Goal: Information Seeking & Learning: Learn about a topic

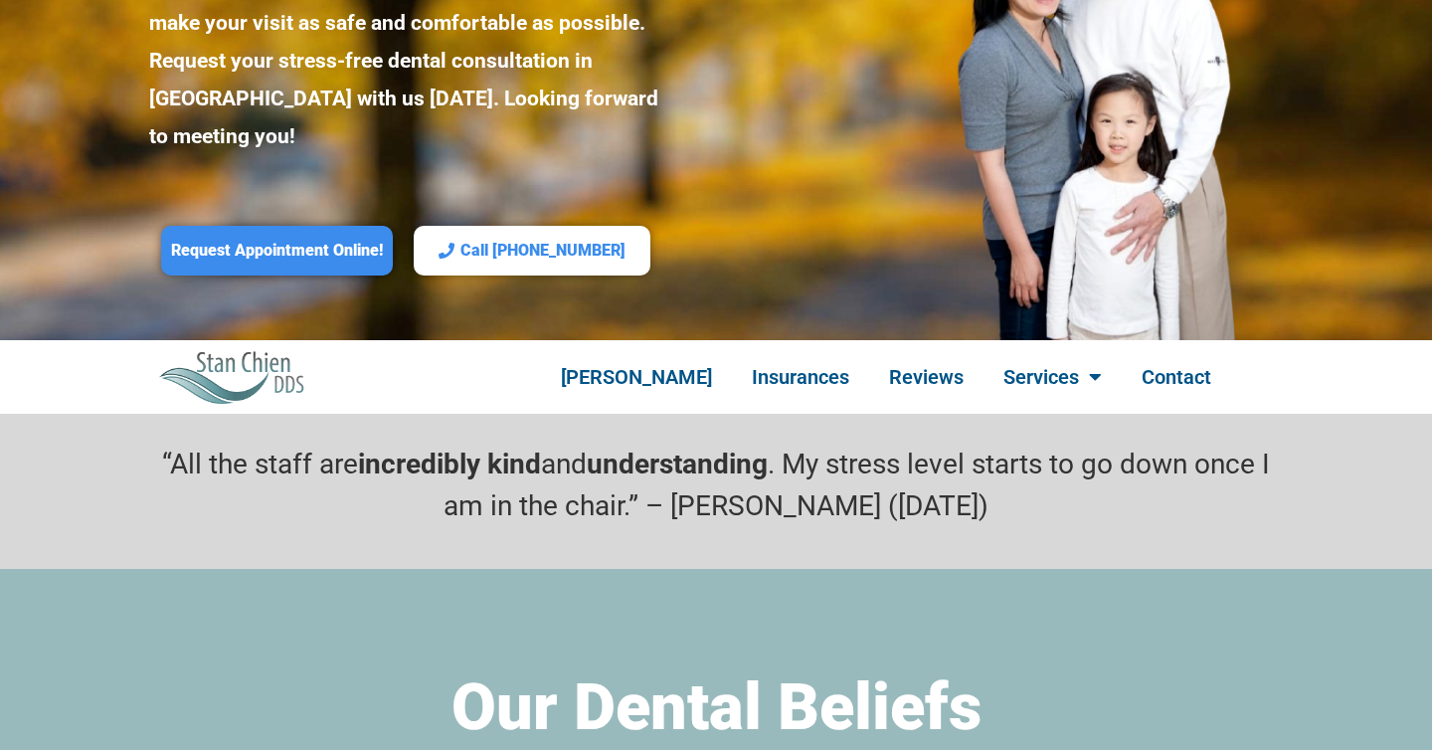
scroll to position [381, 0]
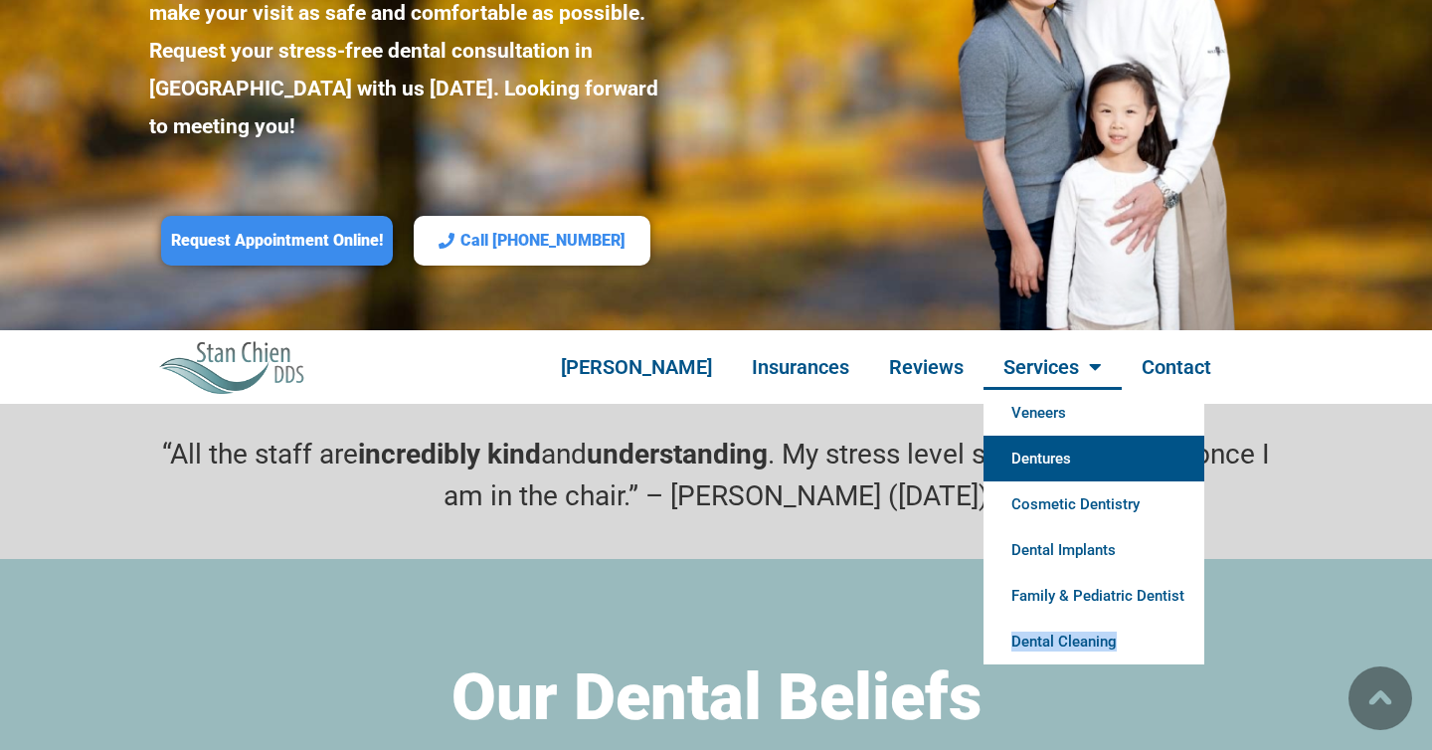
click at [1030, 436] on link "Dentures" at bounding box center [1093, 459] width 221 height 46
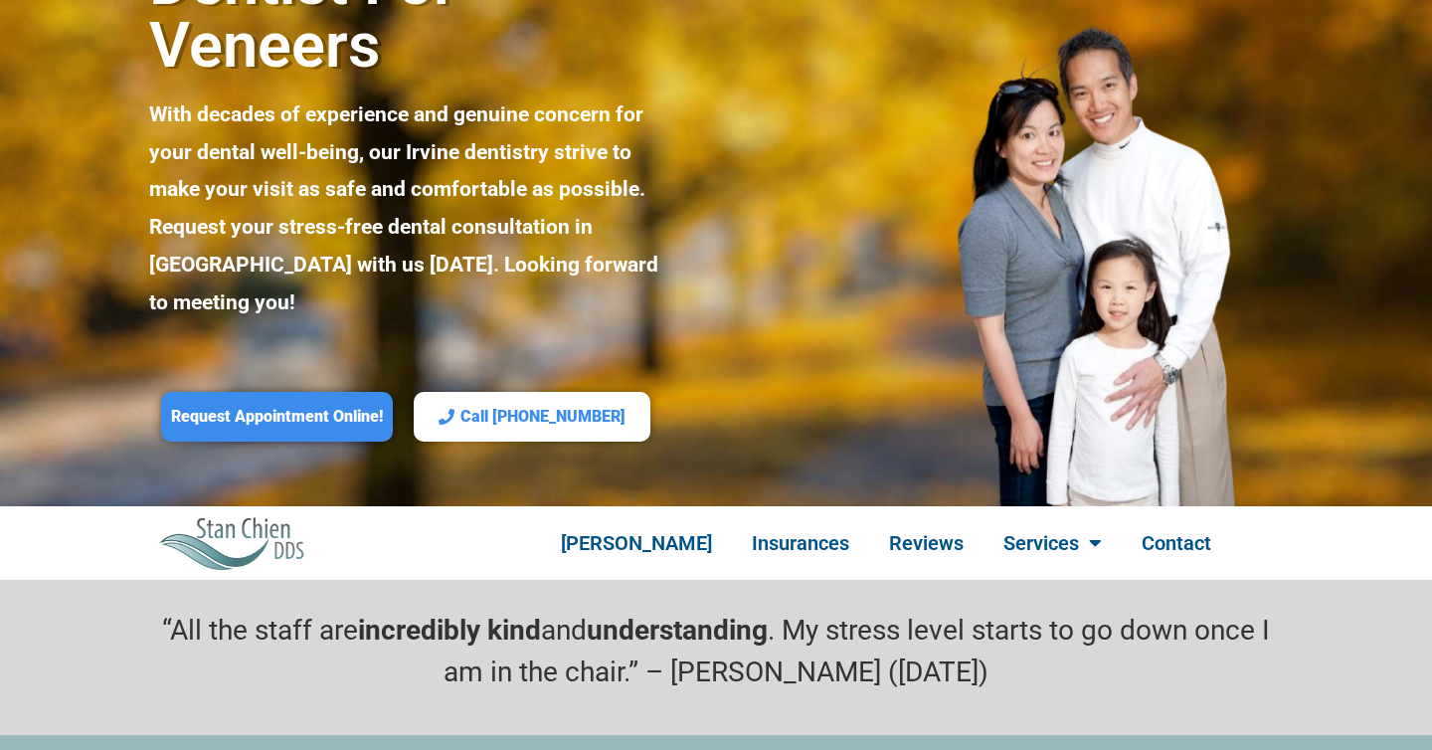
scroll to position [441, 0]
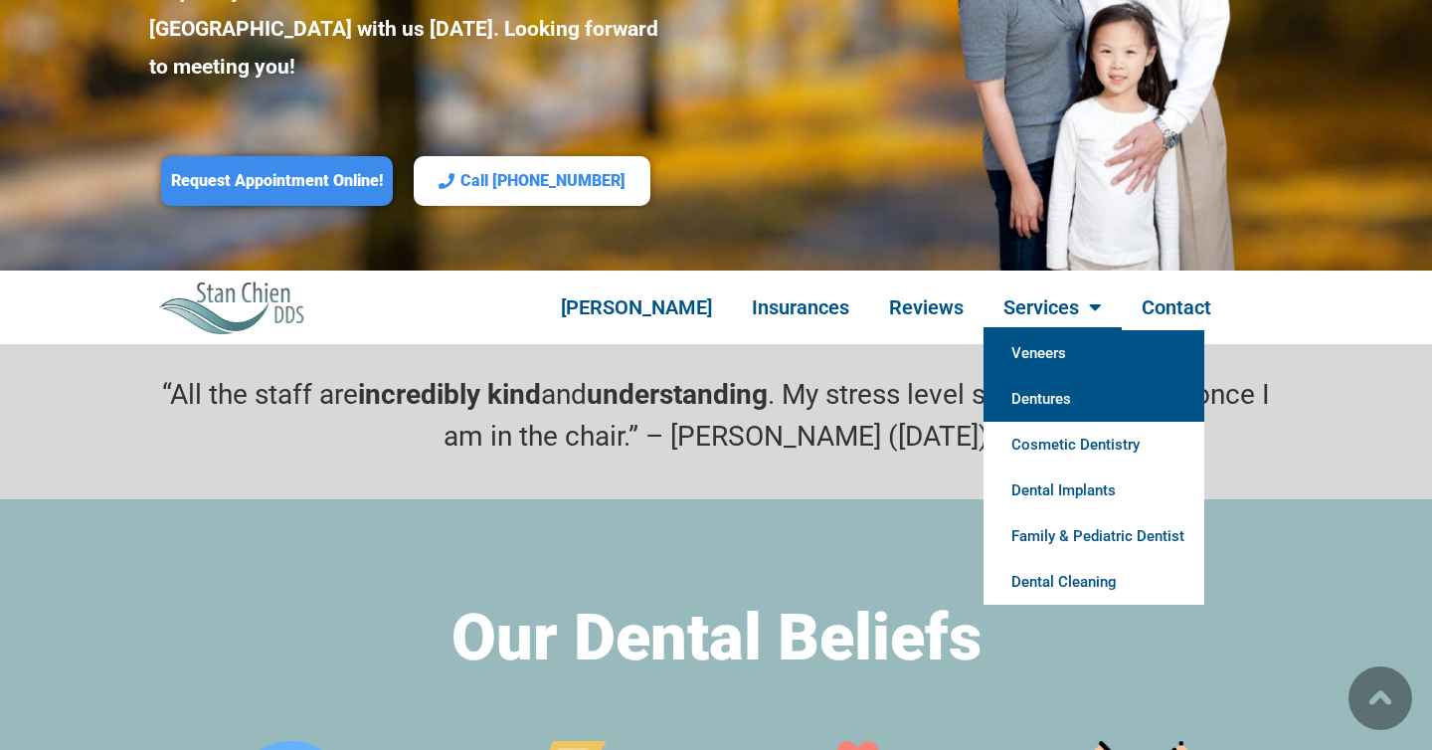
click at [1026, 376] on link "Dentures" at bounding box center [1093, 399] width 221 height 46
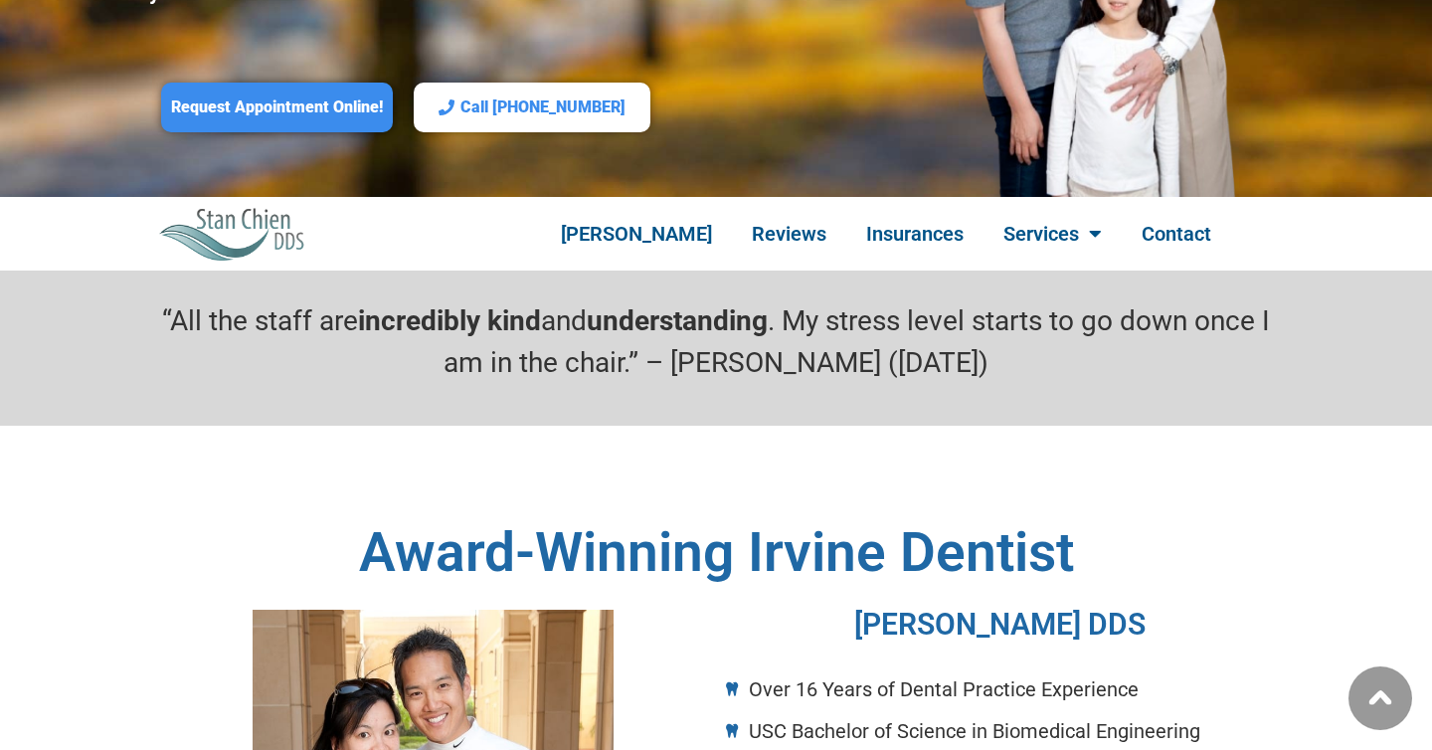
scroll to position [561, 0]
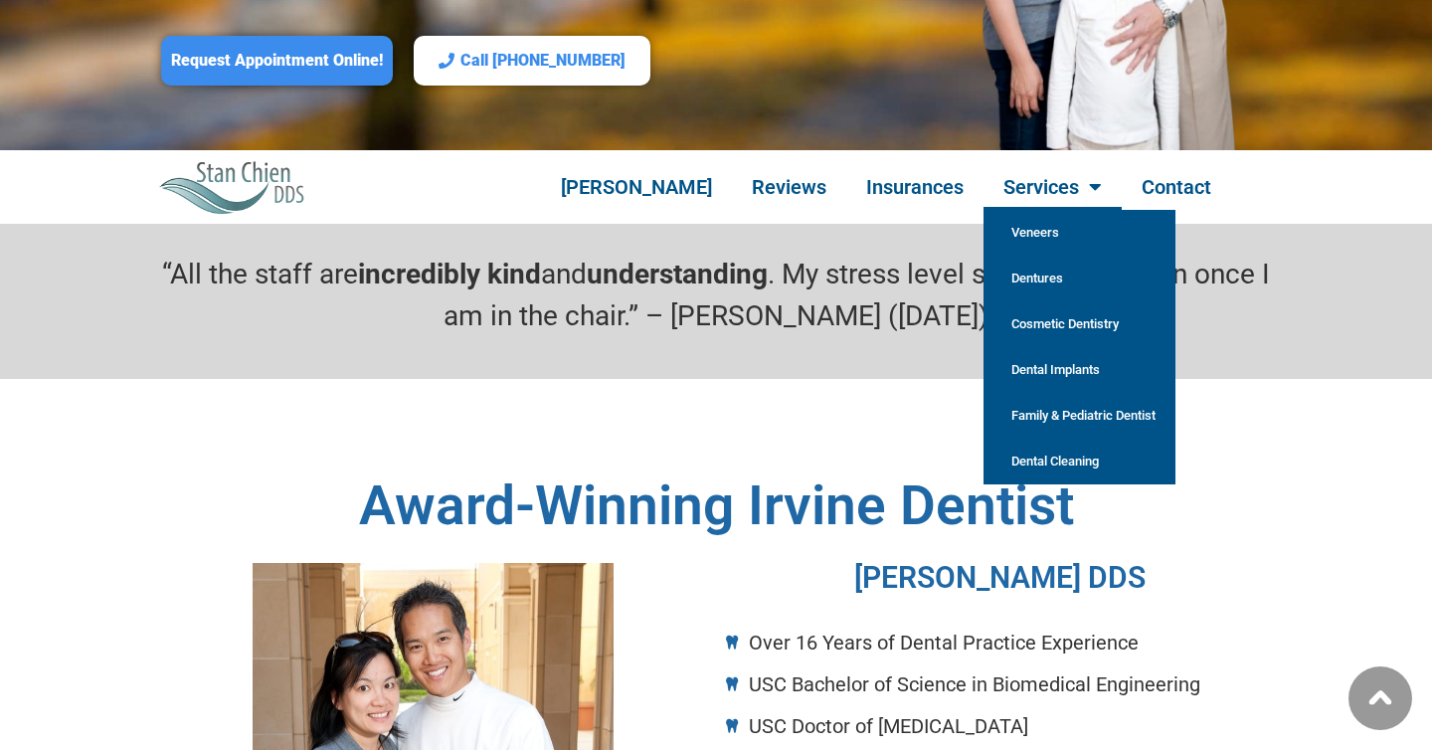
click at [1024, 256] on link "Dentures" at bounding box center [1079, 279] width 192 height 46
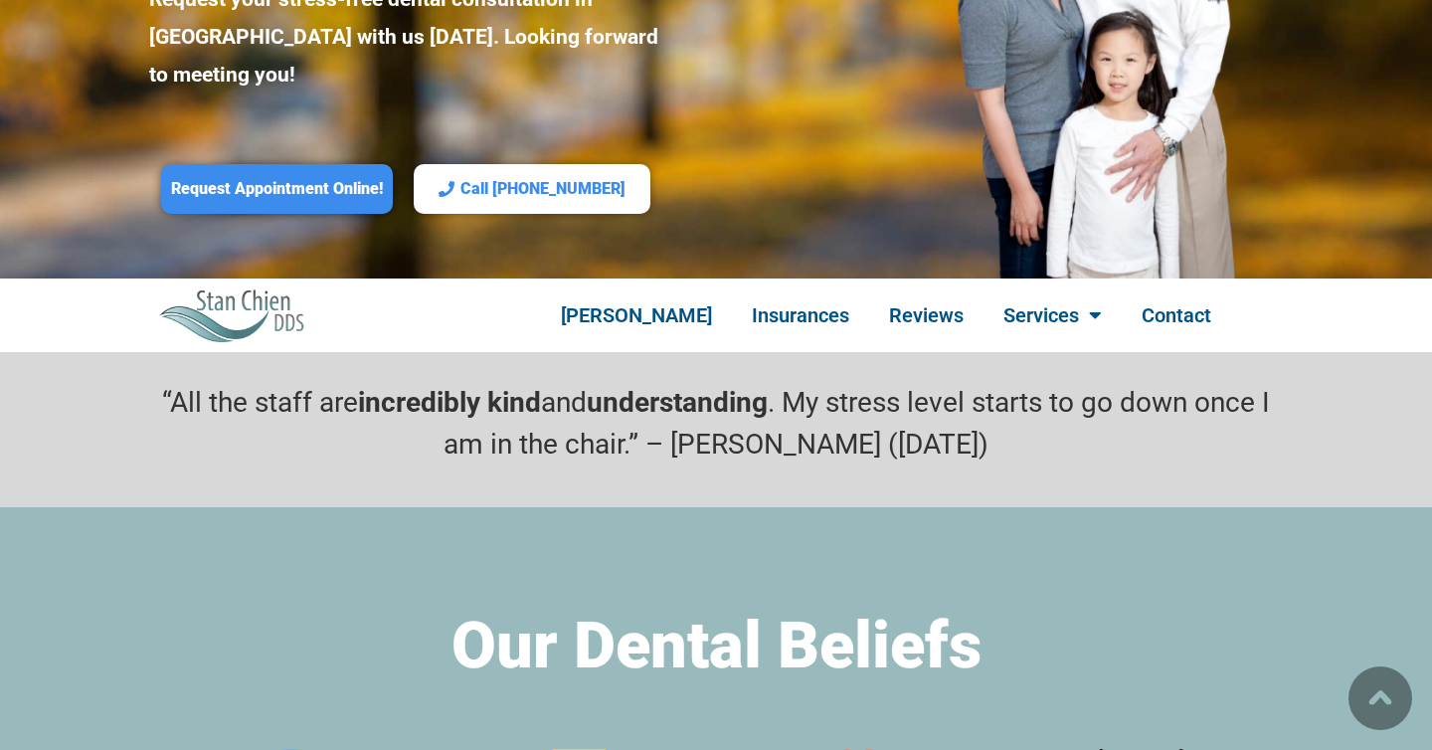
scroll to position [512, 0]
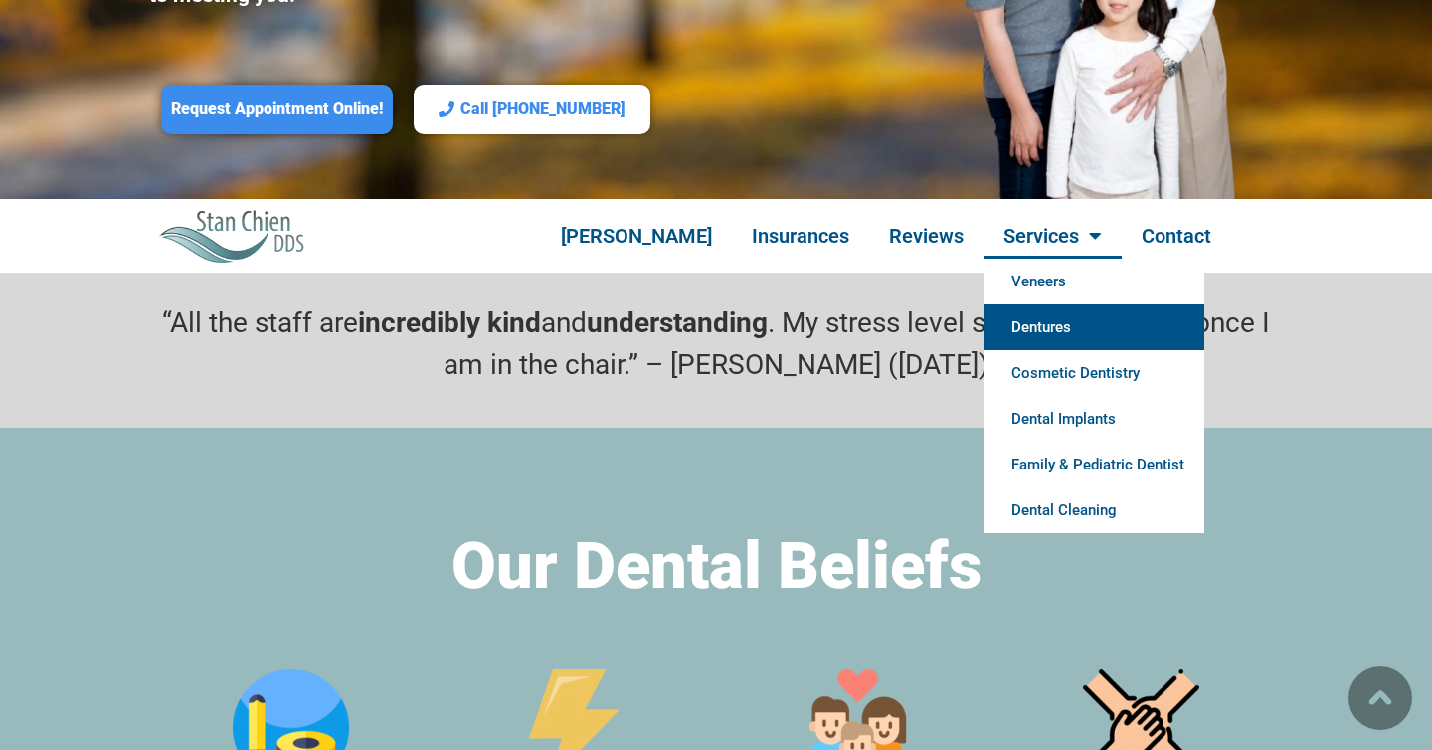
click at [1061, 304] on link "Dentures" at bounding box center [1093, 327] width 221 height 46
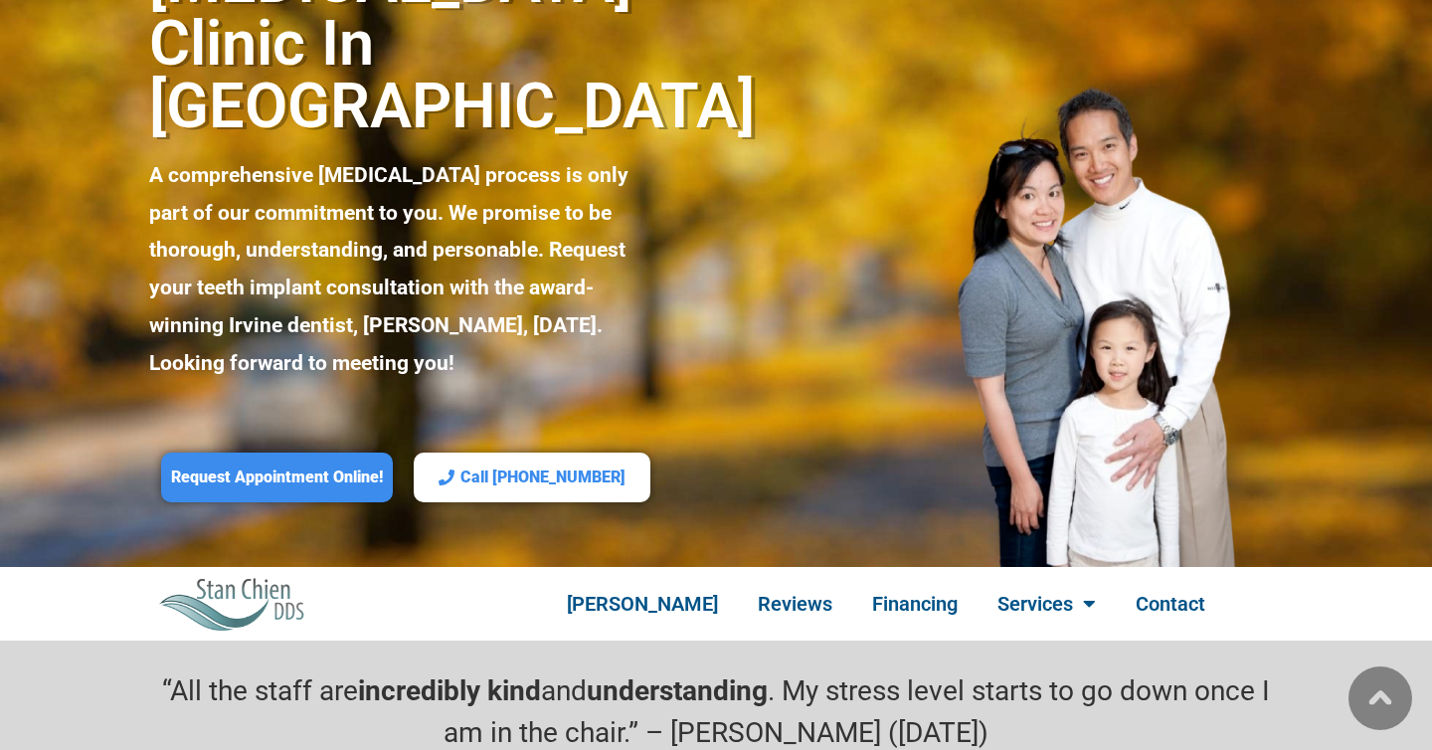
scroll to position [570, 0]
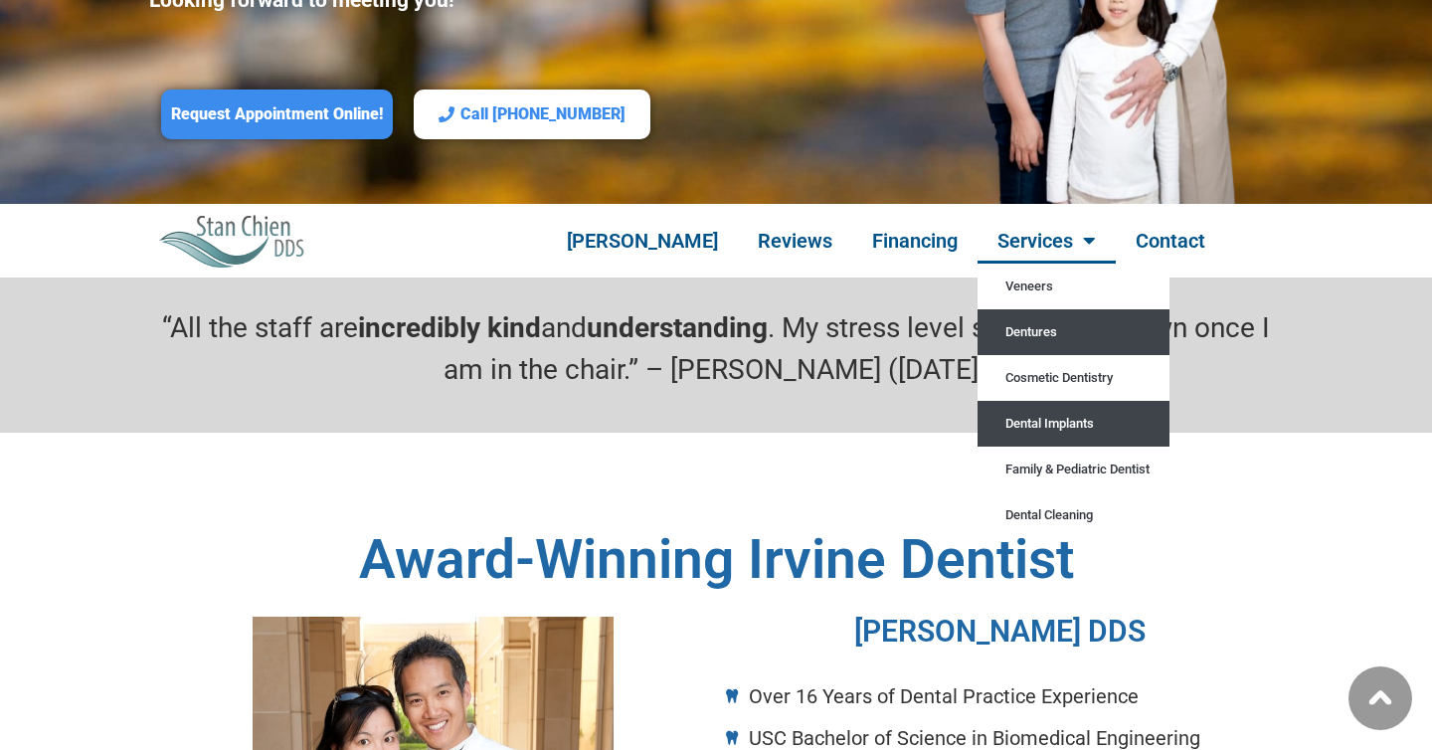
click at [1044, 309] on link "Dentures" at bounding box center [1073, 332] width 192 height 46
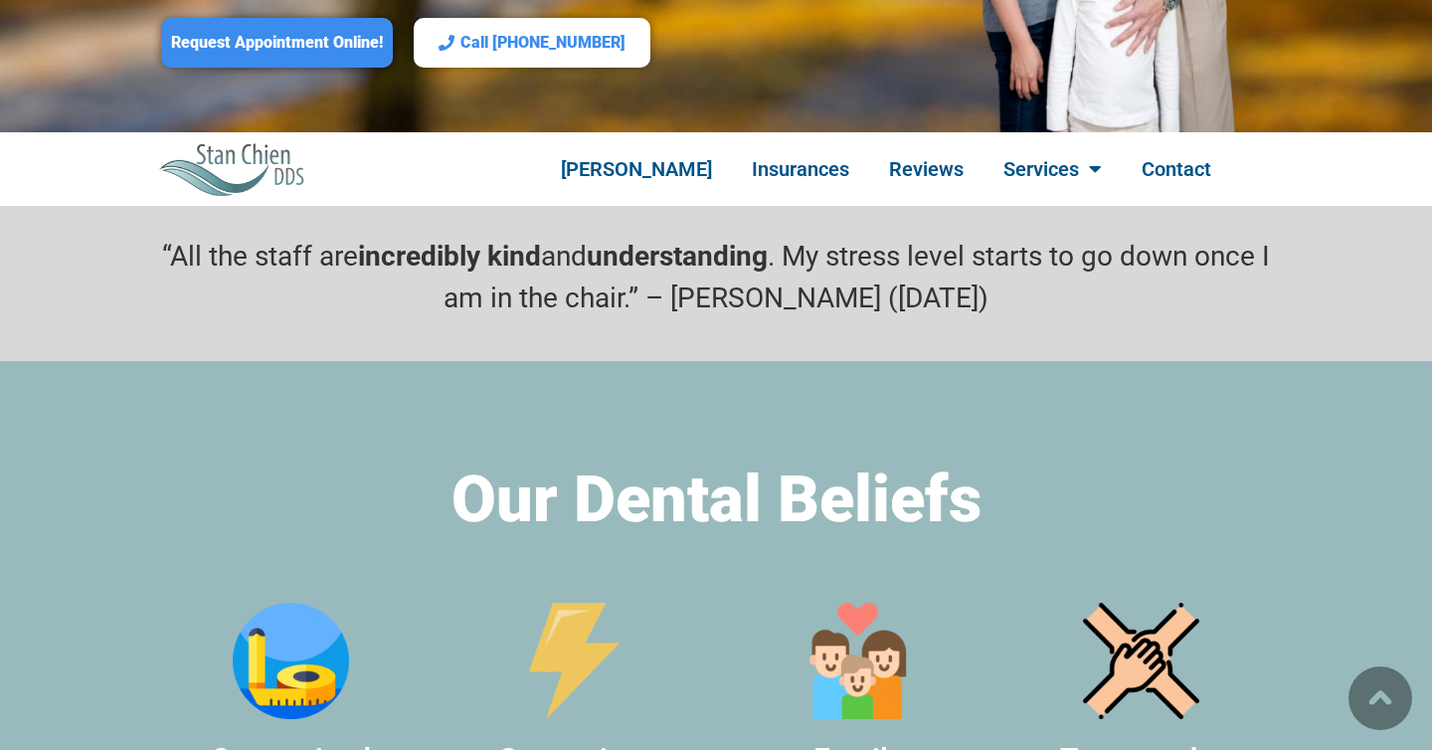
scroll to position [636, 0]
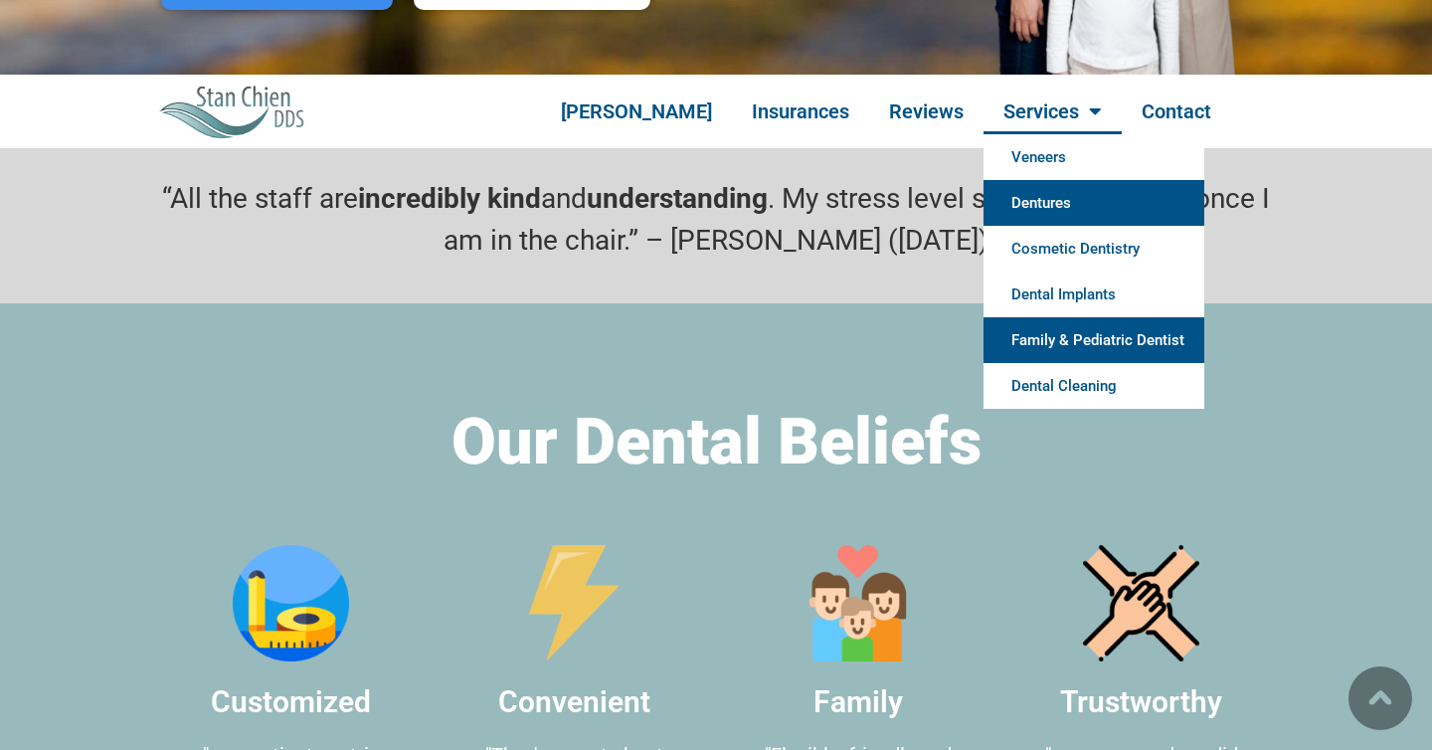
click at [1041, 180] on link "Dentures" at bounding box center [1093, 203] width 221 height 46
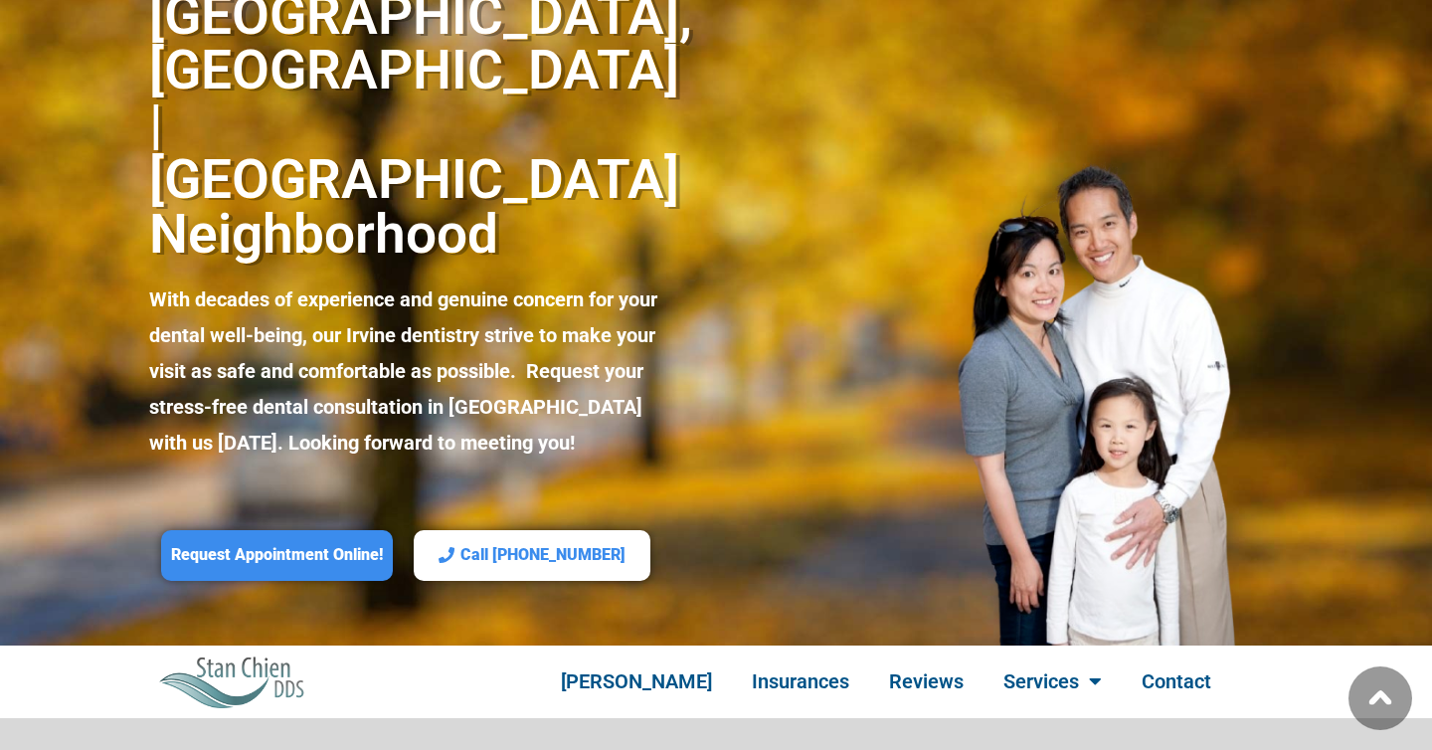
scroll to position [386, 0]
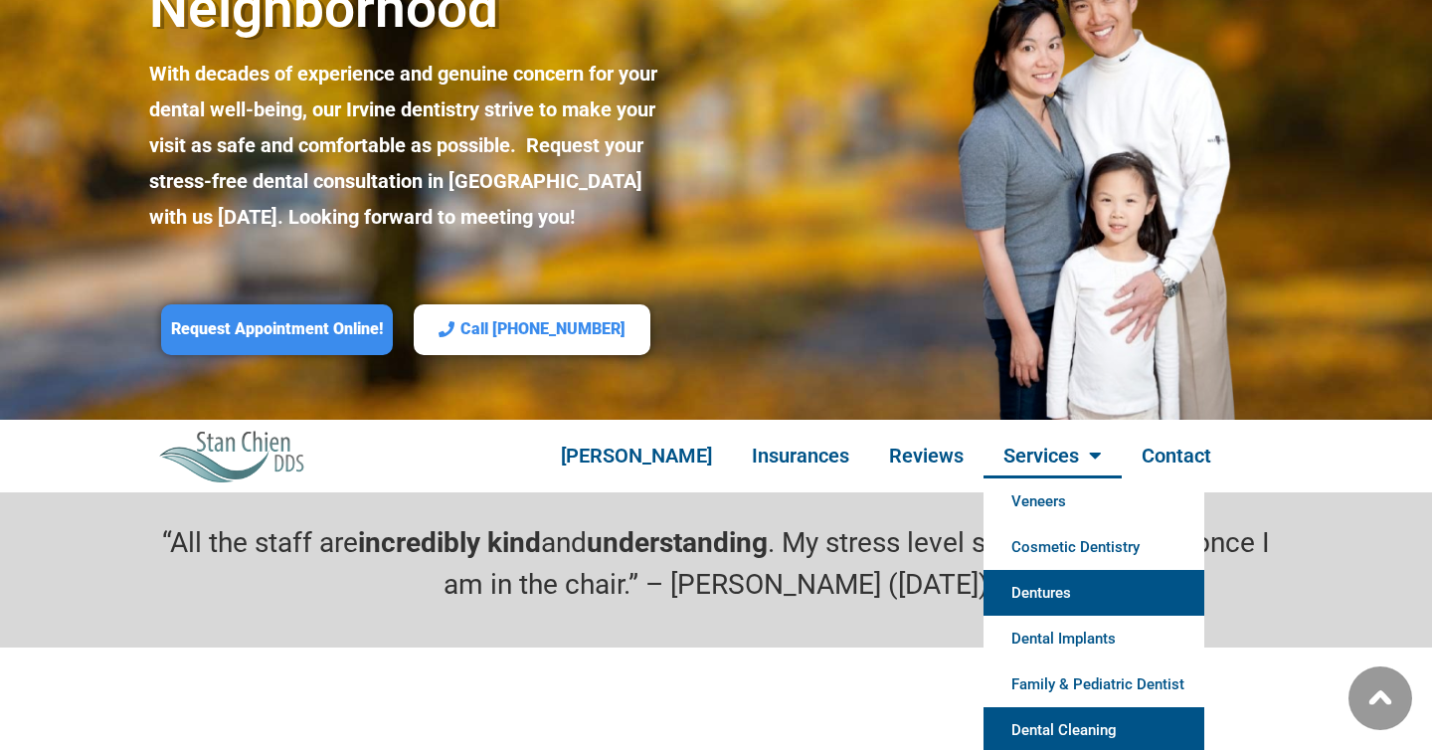
click at [1028, 570] on link "Dentures" at bounding box center [1093, 593] width 221 height 46
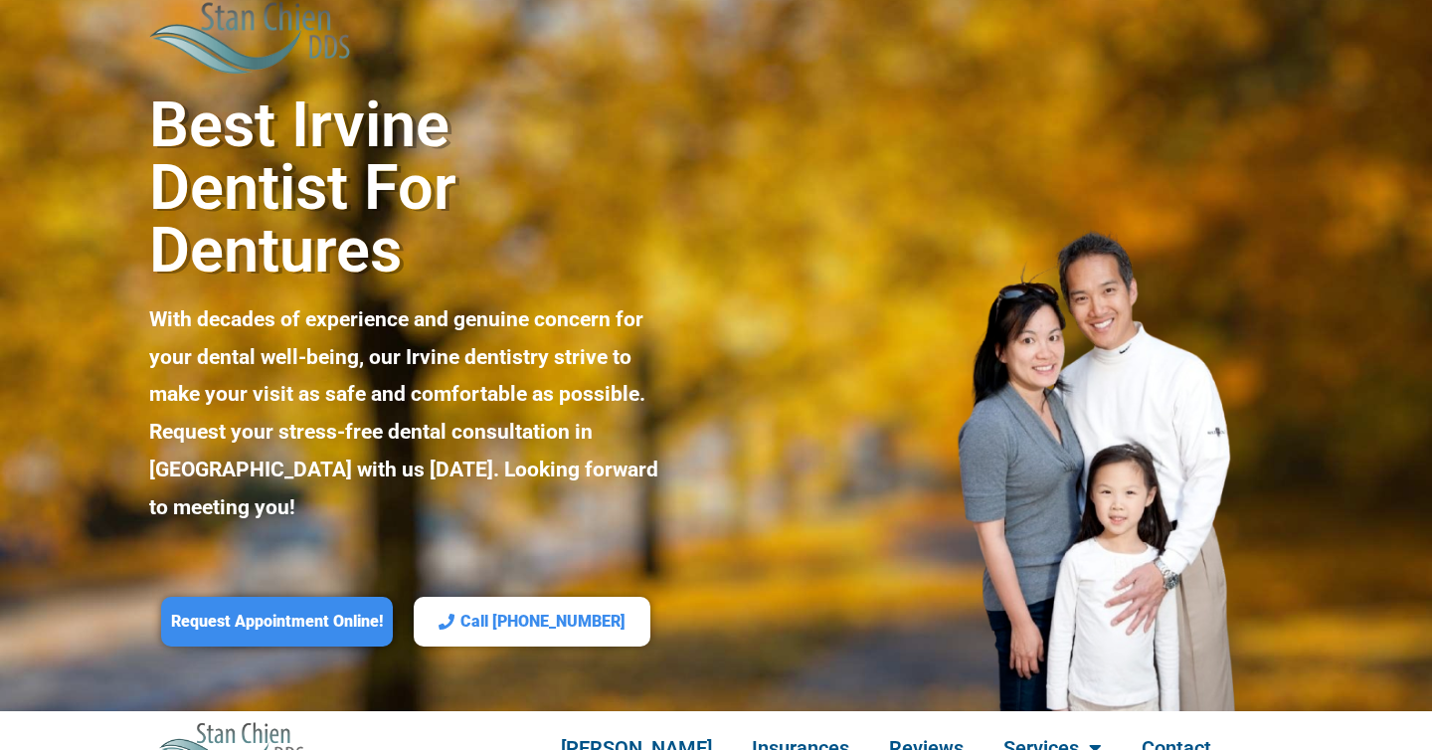
click at [549, 142] on h2 "Best Irvine Dentist for Dentures" at bounding box center [404, 187] width 510 height 188
